Goal: Information Seeking & Learning: Learn about a topic

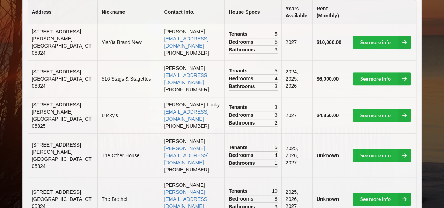
scroll to position [203, 0]
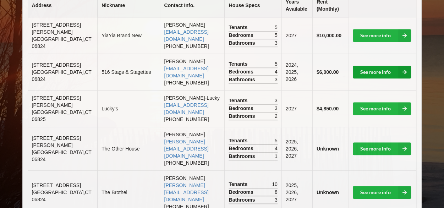
click at [374, 66] on link "See more info" at bounding box center [382, 72] width 58 height 13
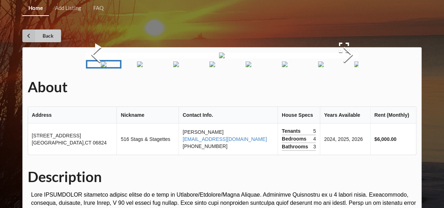
click at [42, 29] on link "Back" at bounding box center [41, 35] width 39 height 13
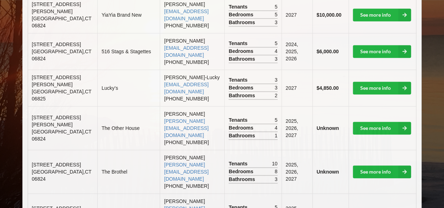
scroll to position [211, 0]
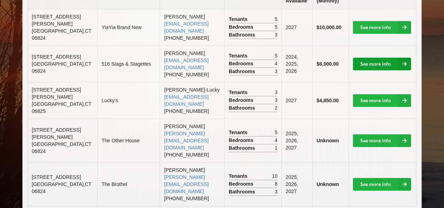
click at [375, 57] on link "See more info" at bounding box center [382, 63] width 58 height 13
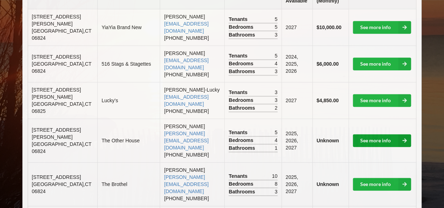
click at [382, 134] on link "See more info" at bounding box center [382, 140] width 58 height 13
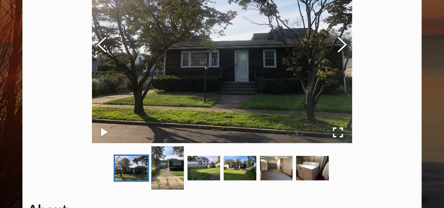
scroll to position [105, 0]
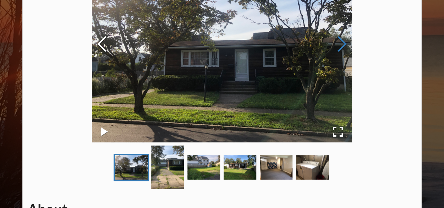
click at [345, 44] on button "Next Slide" at bounding box center [342, 45] width 20 height 64
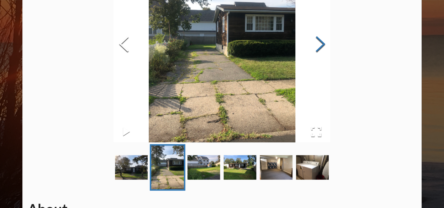
click at [322, 46] on button "Next Slide" at bounding box center [320, 45] width 20 height 64
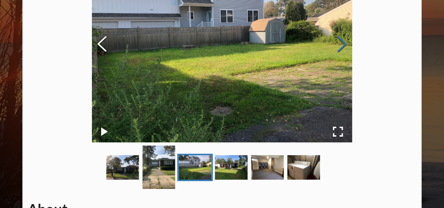
click at [322, 46] on img at bounding box center [222, 44] width 260 height 195
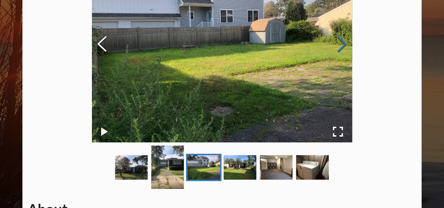
click at [341, 44] on button "Next Slide" at bounding box center [342, 45] width 20 height 64
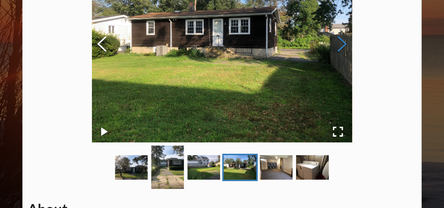
click at [341, 44] on button "Next Slide" at bounding box center [342, 45] width 20 height 64
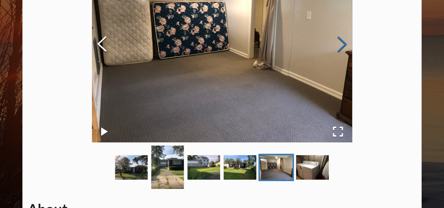
click at [341, 44] on button "Next Slide" at bounding box center [342, 45] width 20 height 64
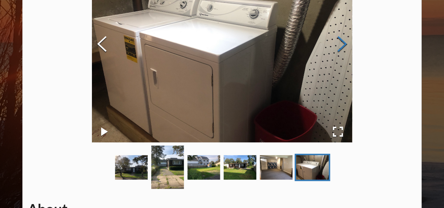
click at [341, 44] on button "Next Slide" at bounding box center [342, 45] width 20 height 64
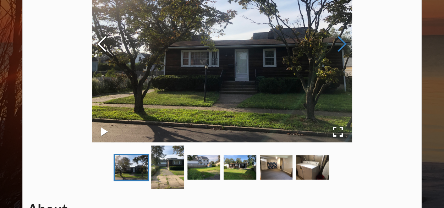
click at [341, 44] on button "Next Slide" at bounding box center [342, 45] width 20 height 64
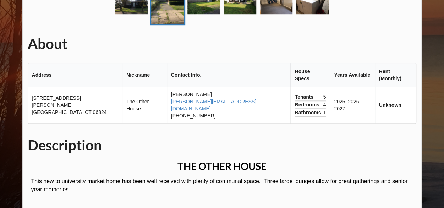
scroll to position [273, 0]
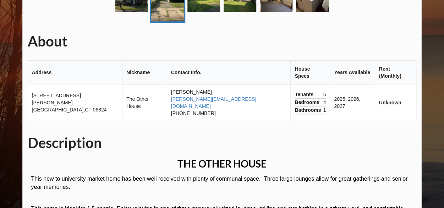
scroll to position [211, 0]
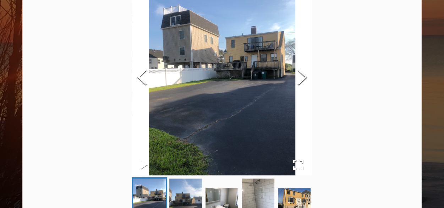
scroll to position [38, 0]
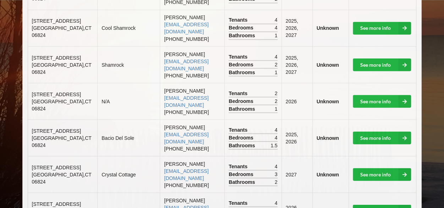
scroll to position [632, 0]
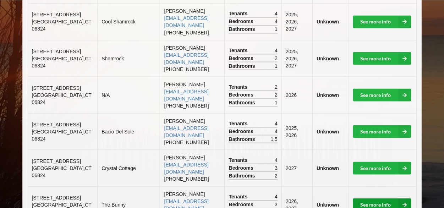
click at [374, 198] on link "See more info" at bounding box center [382, 204] width 58 height 13
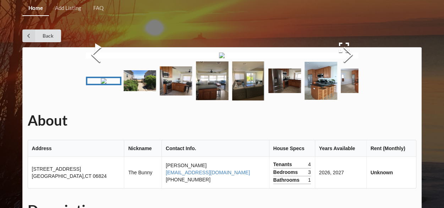
scroll to position [632, 0]
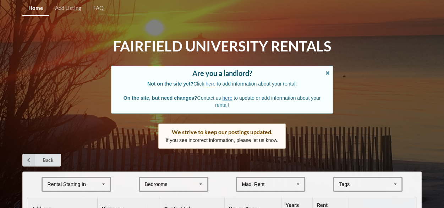
scroll to position [203, 0]
